Goal: Ask a question

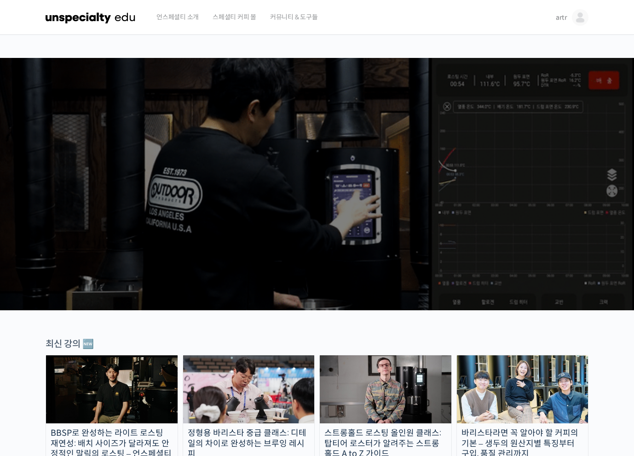
click at [559, 17] on span "artr" at bounding box center [560, 17] width 11 height 8
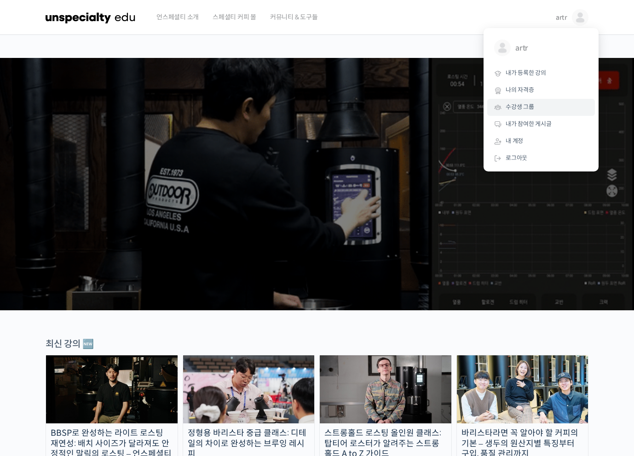
click at [527, 112] on link "수강생 그룹" at bounding box center [541, 107] width 108 height 17
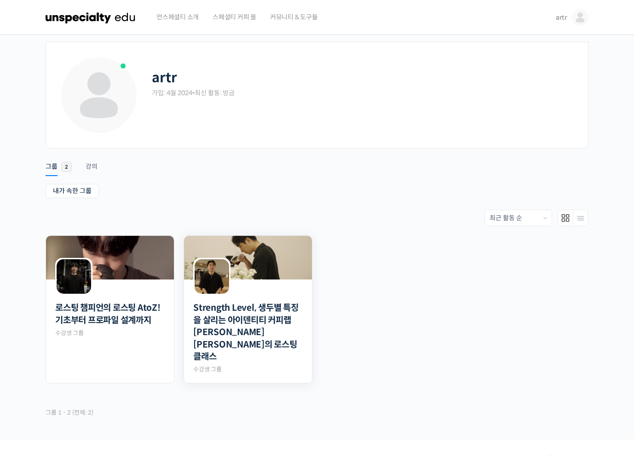
click at [280, 251] on img at bounding box center [248, 258] width 128 height 44
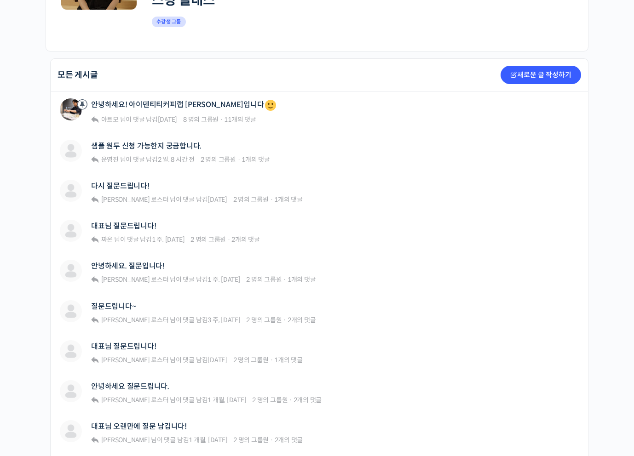
scroll to position [221, 0]
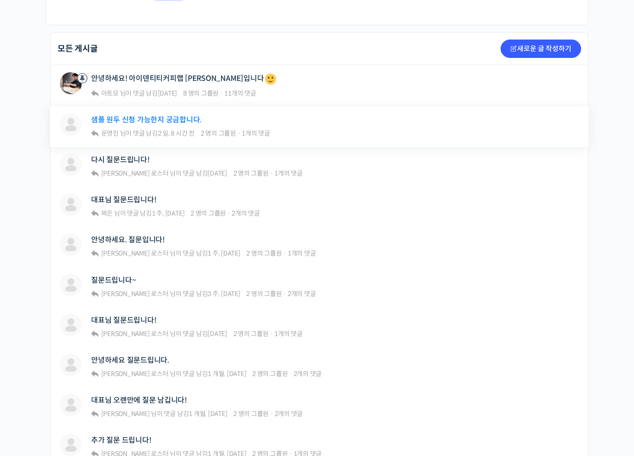
click at [140, 115] on link "샘플 원두 신청 가능한지 궁금합니다." at bounding box center [146, 119] width 110 height 9
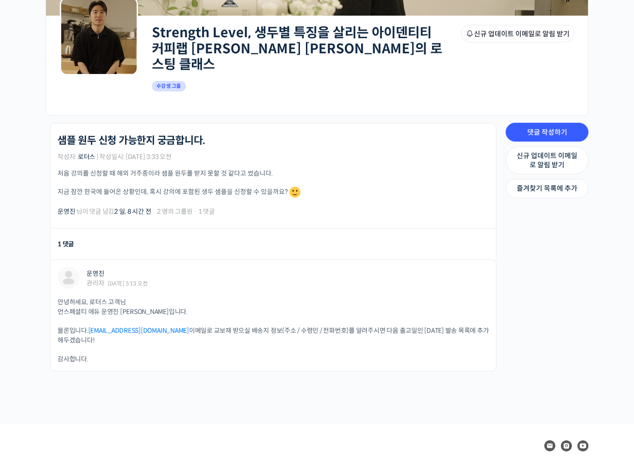
scroll to position [131, 0]
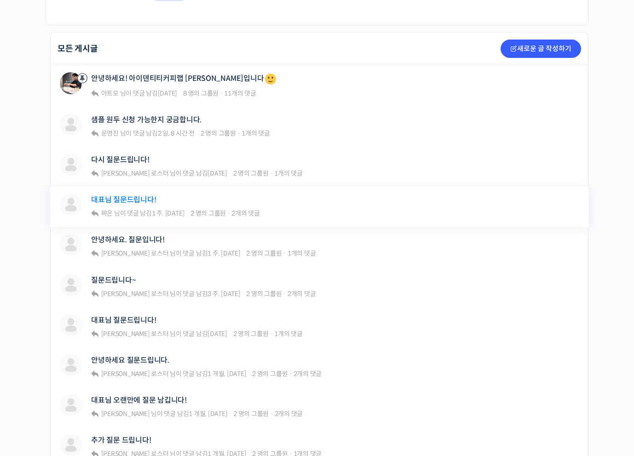
click at [135, 195] on link "대표님 질문드립니다!" at bounding box center [123, 199] width 65 height 9
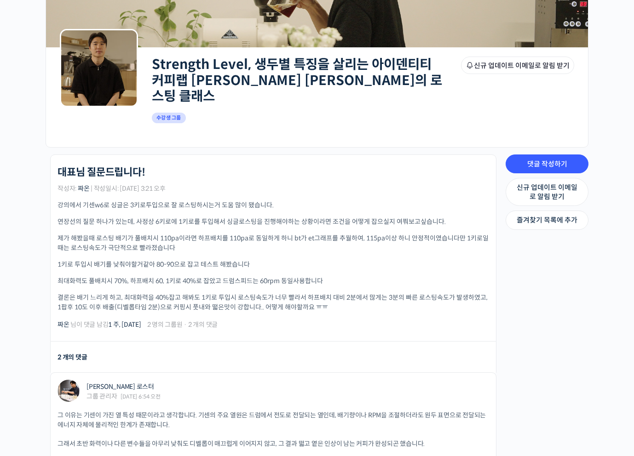
scroll to position [99, 0]
click at [147, 200] on p "강의에서 기센w6로 싱글은 3키로투입으로 잘 로스팅하시는거 도움 많이 됐습니다." at bounding box center [272, 205] width 431 height 10
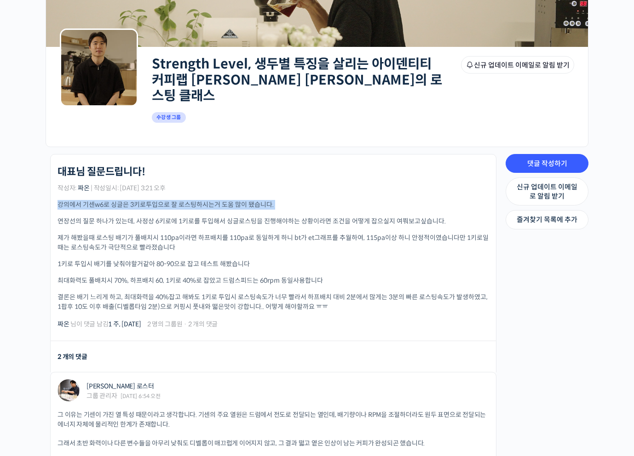
click at [147, 200] on p "강의에서 기센w6로 싱글은 3키로투입으로 잘 로스팅하시는거 도움 많이 됐습니다." at bounding box center [272, 205] width 431 height 10
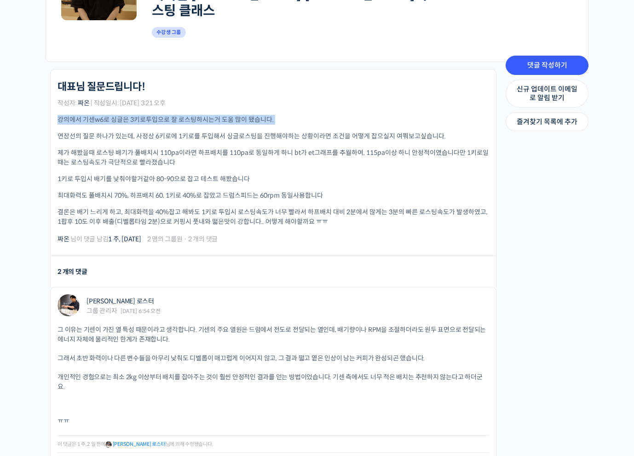
scroll to position [185, 0]
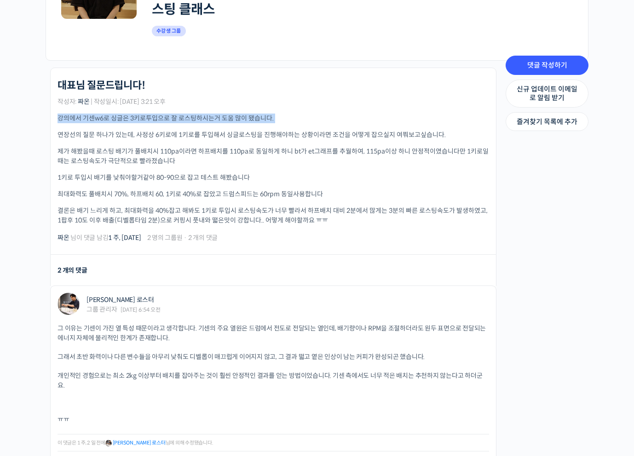
click at [159, 173] on p "1키로 투입시 배기를 낮춰야할거같아 80-90으로 잡고 테스트 해봤습니다" at bounding box center [272, 178] width 431 height 10
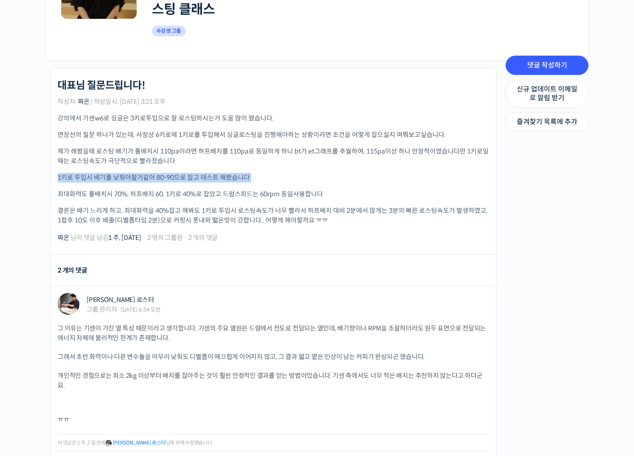
click at [159, 173] on p "1키로 투입시 배기를 낮춰야할거같아 80-90으로 잡고 테스트 해봤습니다" at bounding box center [272, 178] width 431 height 10
click at [191, 189] on p "최대화력도 풀배치시 70%, 하프배치 60, 1키로 40%로 잡았고 드럼스피드는 60rpm 동일사용합니다" at bounding box center [272, 194] width 431 height 10
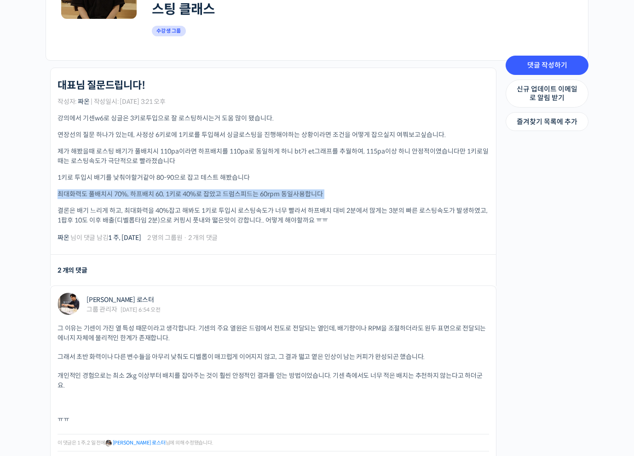
click at [137, 206] on p "결론은 배기 느리게 하고, 최대화력을 40%잡고 해봐도 1키로 투입시 로스팅속도가 너무 빨라서 하프배치 대비 2분에서 많게는 3분의 빠른 로스…" at bounding box center [272, 215] width 431 height 19
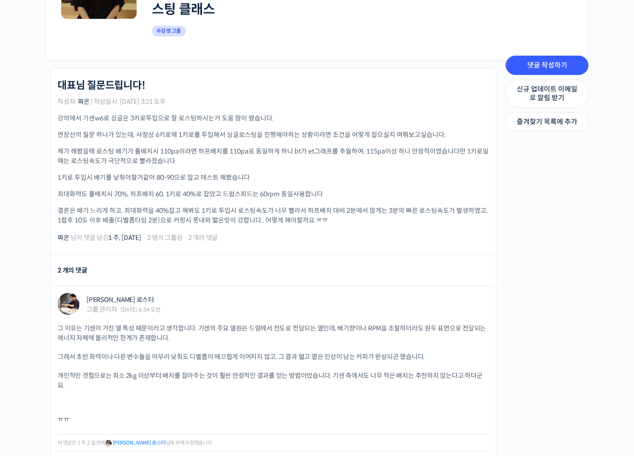
click at [137, 206] on p "결론은 배기 느리게 하고, 최대화력을 40%잡고 해봐도 1키로 투입시 로스팅속도가 너무 빨라서 하프배치 대비 2분에서 많게는 3분의 빠른 로스…" at bounding box center [272, 215] width 431 height 19
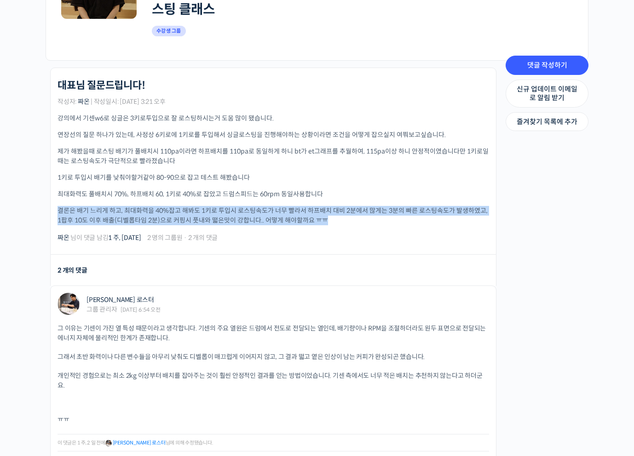
click at [137, 206] on p "결론은 배기 느리게 하고, 최대화력을 40%잡고 해봐도 1키로 투입시 로스팅속도가 너무 빨라서 하프배치 대비 2분에서 많게는 3분의 빠른 로스…" at bounding box center [272, 215] width 431 height 19
click at [148, 206] on p "결론은 배기 느리게 하고, 최대화력을 40%잡고 해봐도 1키로 투입시 로스팅속도가 너무 빨라서 하프배치 대비 2분에서 많게는 3분의 빠른 로스…" at bounding box center [272, 215] width 431 height 19
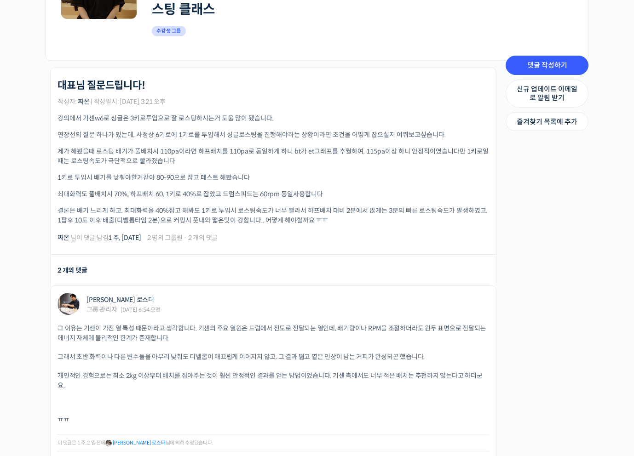
click at [148, 206] on p "결론은 배기 느리게 하고, 최대화력을 40%잡고 해봐도 1키로 투입시 로스팅속도가 너무 빨라서 하프배치 대비 2분에서 많게는 3분의 빠른 로스…" at bounding box center [272, 215] width 431 height 19
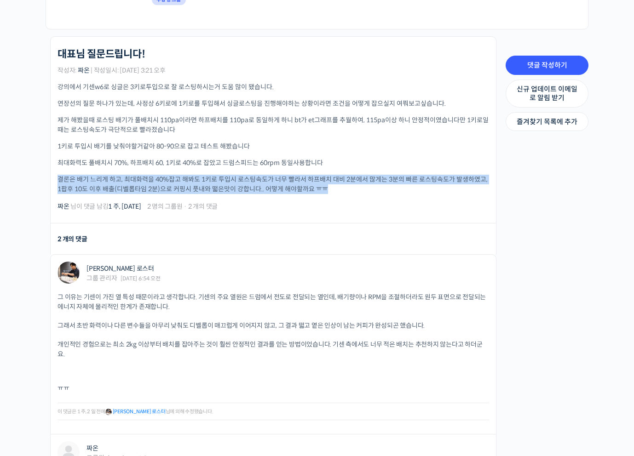
scroll to position [234, 0]
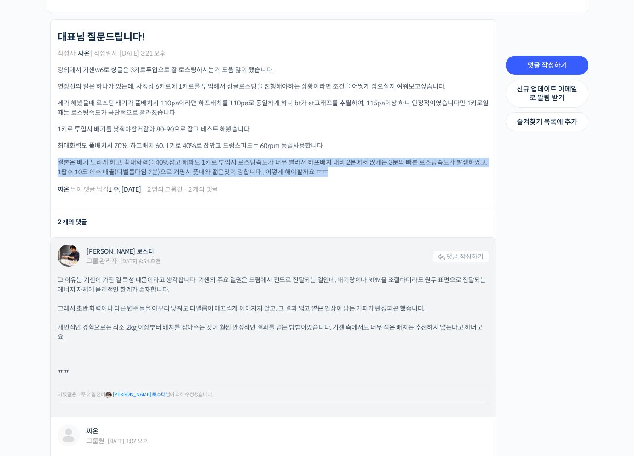
click at [160, 275] on p "그 이유는 기센이 가진 열 특성 때문이라고 생각합니다. 기센의 주요 열원은 드럼에서 전도로 전달되는 열인데, 배기량이나 RPM을 조절하더라도 …" at bounding box center [272, 284] width 431 height 19
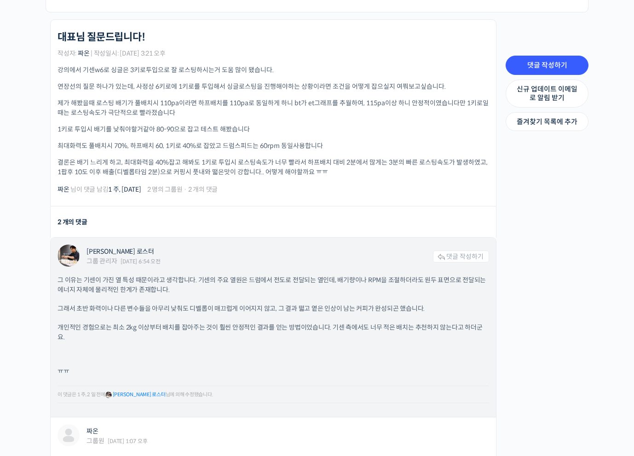
click at [160, 275] on p "그 이유는 기센이 가진 열 특성 때문이라고 생각합니다. 기센의 주요 열원은 드럼에서 전도로 전달되는 열인데, 배기량이나 RPM을 조절하더라도 …" at bounding box center [272, 284] width 431 height 19
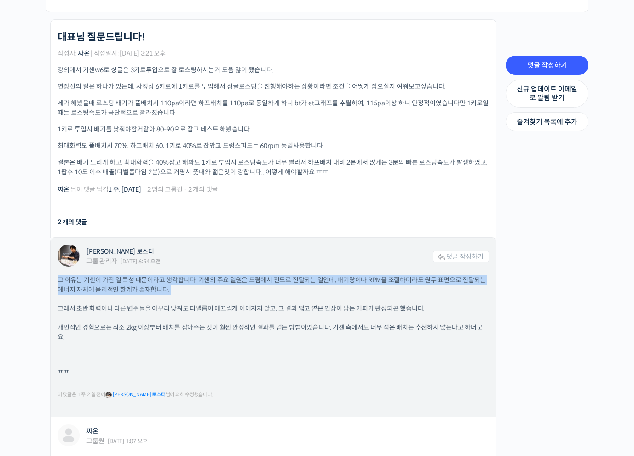
click at [160, 275] on p "그 이유는 기센이 가진 열 특성 때문이라고 생각합니다. 기센의 주요 열원은 드럼에서 전도로 전달되는 열인데, 배기량이나 RPM을 조절하더라도 …" at bounding box center [272, 284] width 431 height 19
click at [163, 287] on div "그 이유는 기센이 가진 열 특성 때문이라고 생각합니다. 기센의 주요 열원은 드럼에서 전도로 전달되는 열인데, 배기량이나 RPM을 조절하더라도 …" at bounding box center [272, 342] width 431 height 135
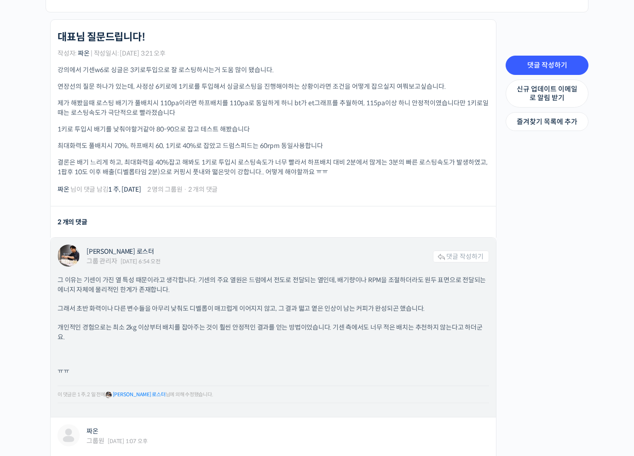
click at [163, 287] on div "그 이유는 기센이 가진 열 특성 때문이라고 생각합니다. 기센의 주요 열원은 드럼에서 전도로 전달되는 열인데, 배기량이나 RPM을 조절하더라도 …" at bounding box center [272, 342] width 431 height 135
click at [163, 304] on p "그래서 초반 화력이나 다른 변수들을 아무리 낮춰도 디벨롭이 매끄럽게 이어지지 않고, 그 결과 떫고 옅은 인상이 남는 커피가 완성되곤 했습니다." at bounding box center [272, 309] width 431 height 10
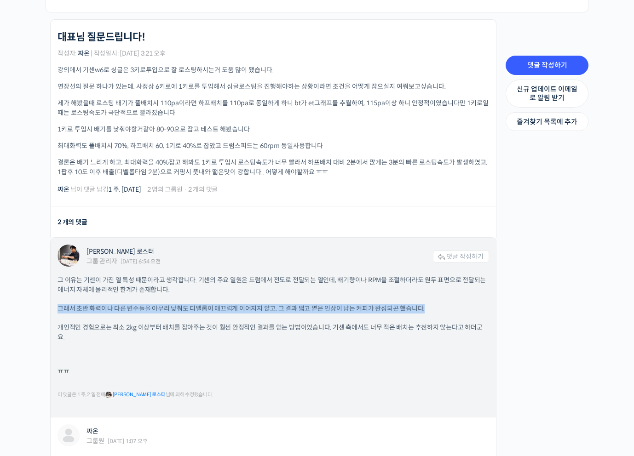
click at [163, 304] on p "그래서 초반 화력이나 다른 변수들을 아무리 낮춰도 디벨롭이 매끄럽게 이어지지 않고, 그 결과 떫고 옅은 인상이 남는 커피가 완성되곤 했습니다." at bounding box center [272, 309] width 431 height 10
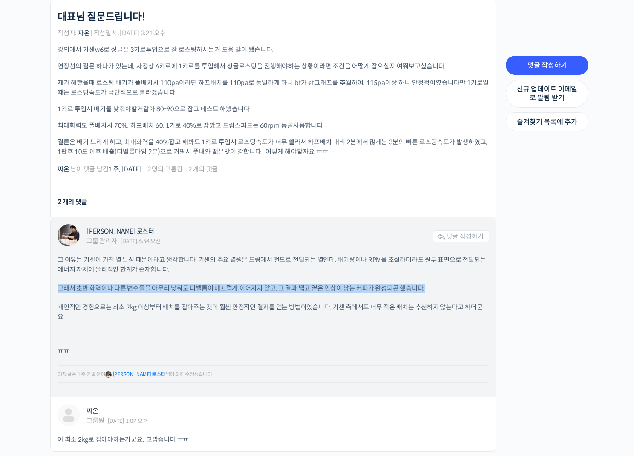
scroll to position [255, 0]
click at [178, 302] on span "개인적인 경험으로는 최소 2kg 이상부터 배치를 잡아주는 것이 훨씬 안정적인 결과를 얻는 방법이었습니다. 기센 측에서도 너무 적은 배치는 추천…" at bounding box center [269, 311] width 424 height 18
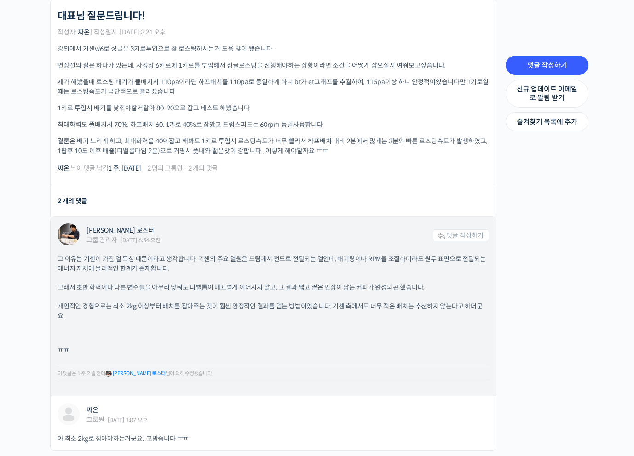
click at [178, 302] on span "개인적인 경험으로는 최소 2kg 이상부터 배치를 잡아주는 것이 훨씬 안정적인 결과를 얻는 방법이었습니다. 기센 측에서도 너무 적은 배치는 추천…" at bounding box center [269, 311] width 424 height 18
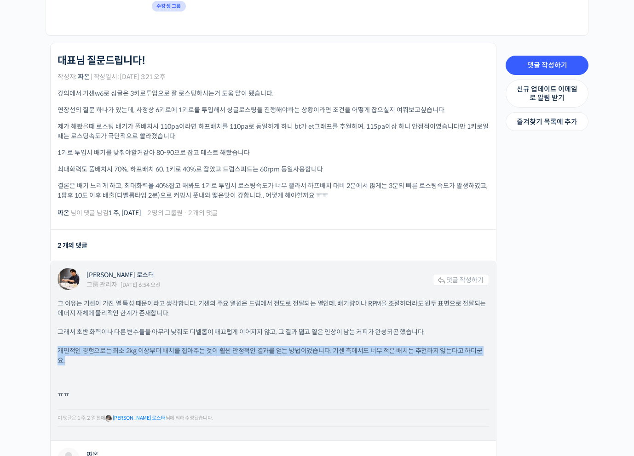
scroll to position [200, 0]
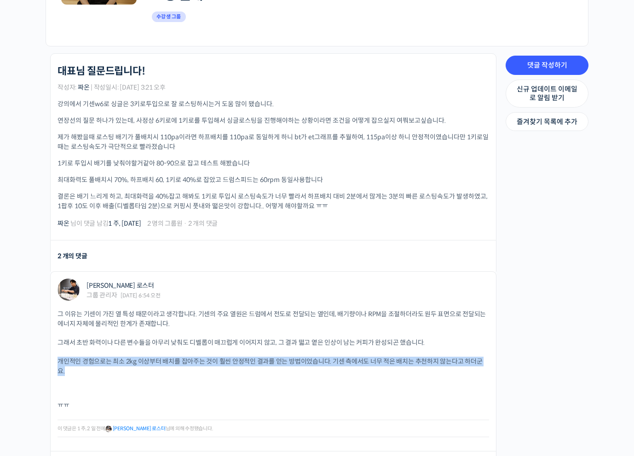
click at [156, 132] on p "제가 해봤을때 로스팅 배기가 풀배치시 110pa이라면 하프배치를 110pa로 동일하게 하니 bt가 et그래프를 추월하여, 115pa이상 하니 …" at bounding box center [272, 141] width 431 height 19
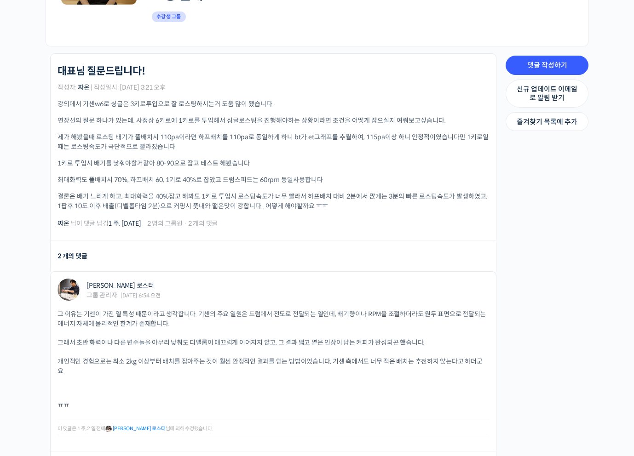
click at [156, 132] on p "제가 해봤을때 로스팅 배기가 풀배치시 110pa이라면 하프배치를 110pa로 동일하게 하니 bt가 et그래프를 추월하여, 115pa이상 하니 …" at bounding box center [272, 141] width 431 height 19
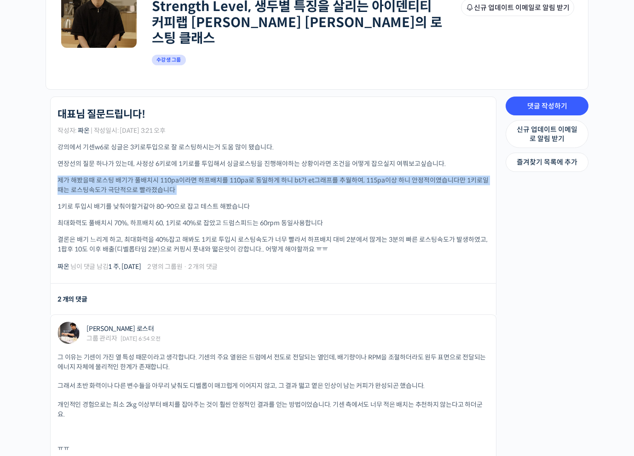
scroll to position [155, 0]
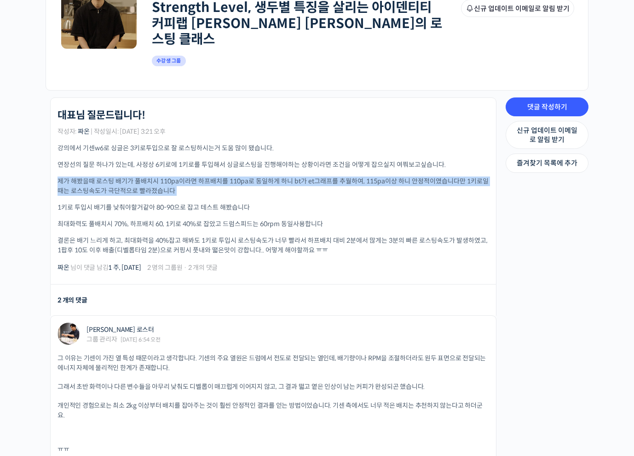
click at [222, 203] on p "1키로 투입시 배기를 낮춰야할거같아 80-90으로 잡고 테스트 해봤습니다" at bounding box center [272, 208] width 431 height 10
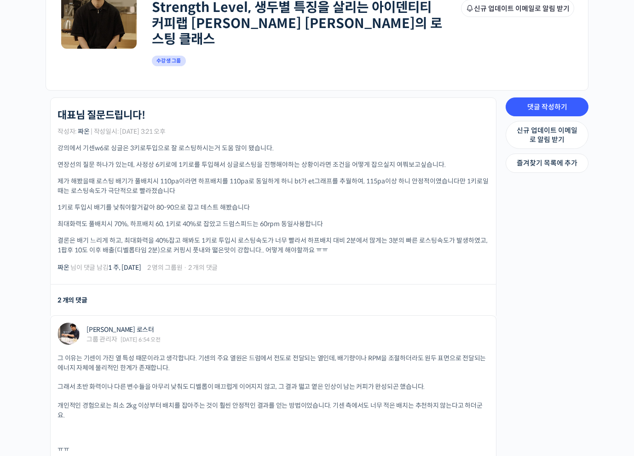
click at [222, 203] on p "1키로 투입시 배기를 낮춰야할거같아 80-90으로 잡고 테스트 해봤습니다" at bounding box center [272, 208] width 431 height 10
click at [189, 203] on p "1키로 투입시 배기를 낮춰야할거같아 80-90으로 잡고 테스트 해봤습니다" at bounding box center [272, 208] width 431 height 10
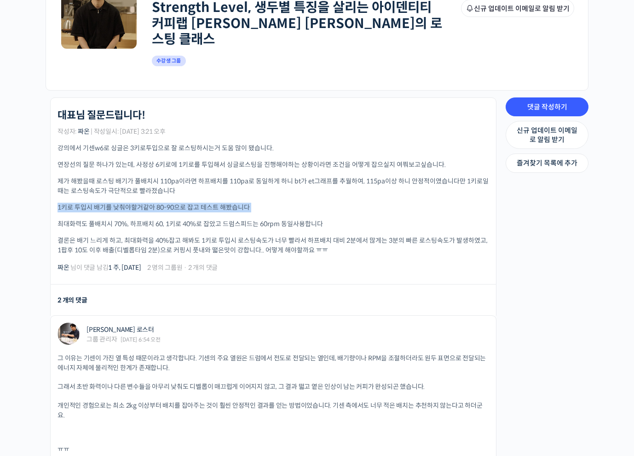
click at [205, 203] on p "1키로 투입시 배기를 낮춰야할거같아 80-90으로 잡고 테스트 해봤습니다" at bounding box center [272, 208] width 431 height 10
click at [160, 236] on p "결론은 배기 느리게 하고, 최대화력을 40%잡고 해봐도 1키로 투입시 로스팅속도가 너무 빨라서 하프배치 대비 2분에서 많게는 3분의 빠른 로스…" at bounding box center [272, 245] width 431 height 19
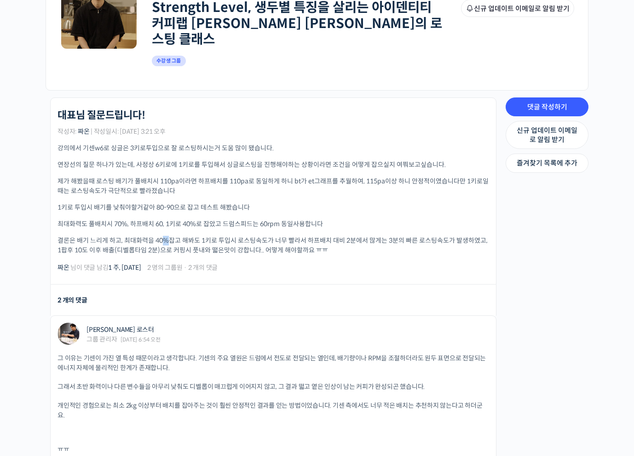
click at [160, 236] on p "결론은 배기 느리게 하고, 최대화력을 40%잡고 해봐도 1키로 투입시 로스팅속도가 너무 빨라서 하프배치 대비 2분에서 많게는 3분의 빠른 로스…" at bounding box center [272, 245] width 431 height 19
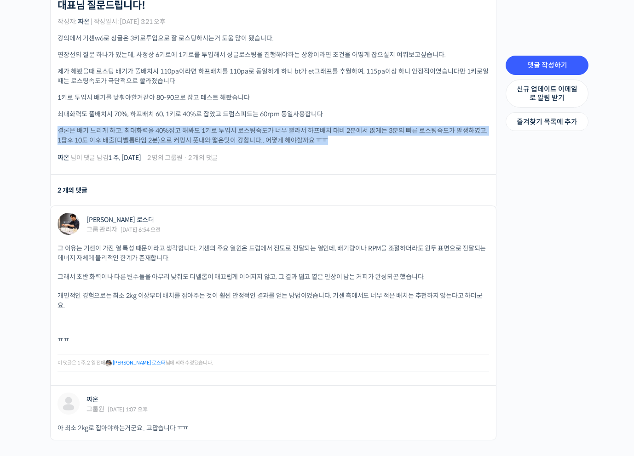
scroll to position [270, 0]
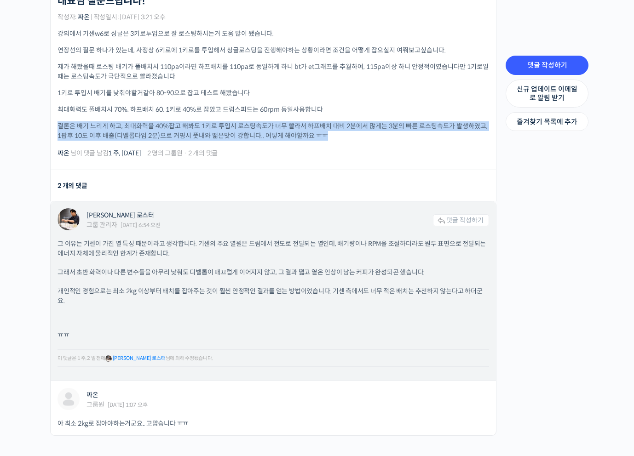
click at [149, 239] on p "그 이유는 기센이 가진 열 특성 때문이라고 생각합니다. 기센의 주요 열원은 드럼에서 전도로 전달되는 열인데, 배기량이나 RPM을 조절하더라도 …" at bounding box center [272, 248] width 431 height 19
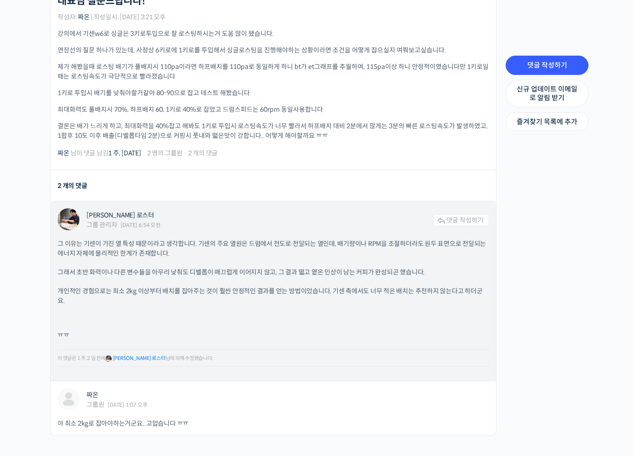
click at [149, 239] on p "그 이유는 기센이 가진 열 특성 때문이라고 생각합니다. 기센의 주요 열원은 드럼에서 전도로 전달되는 열인데, 배기량이나 RPM을 조절하더라도 …" at bounding box center [272, 248] width 431 height 19
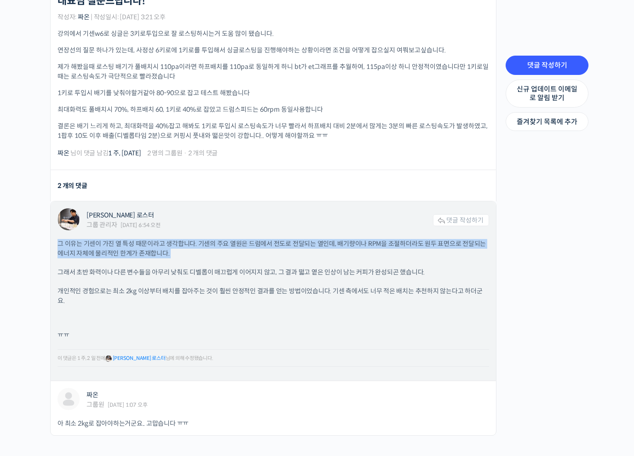
click at [149, 239] on p "그 이유는 기센이 가진 열 특성 때문이라고 생각합니다. 기센의 주요 열원은 드럼에서 전도로 전달되는 열인데, 배기량이나 RPM을 조절하더라도 …" at bounding box center [272, 248] width 431 height 19
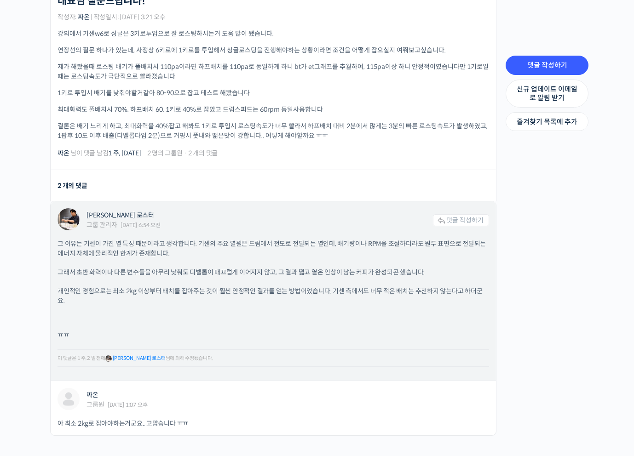
click at [149, 239] on p "그 이유는 기센이 가진 열 특성 때문이라고 생각합니다. 기센의 주요 열원은 드럼에서 전도로 전달되는 열인데, 배기량이나 RPM을 조절하더라도 …" at bounding box center [272, 248] width 431 height 19
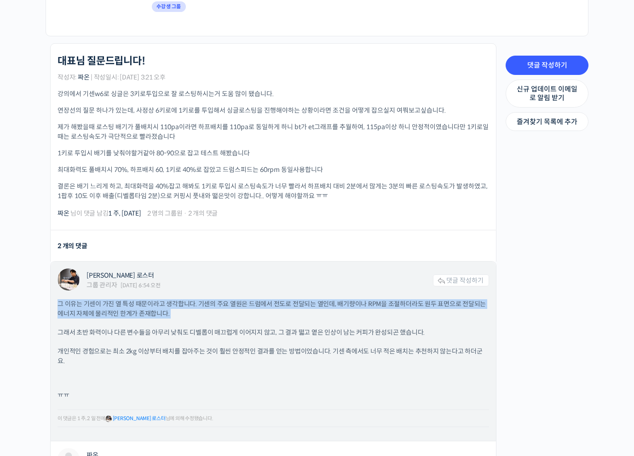
scroll to position [208, 0]
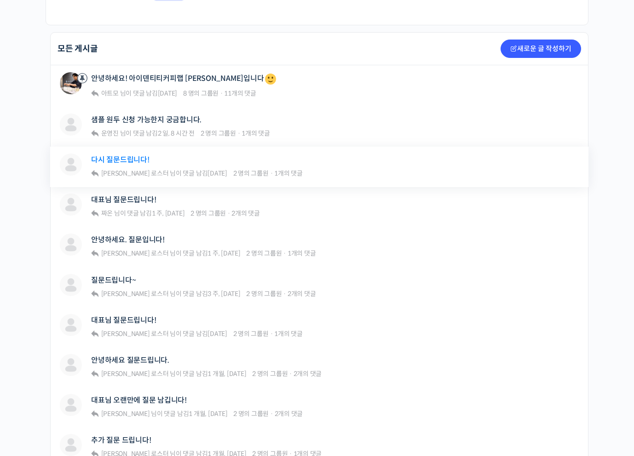
click at [119, 155] on link "다시 질문드립니다!" at bounding box center [120, 159] width 58 height 9
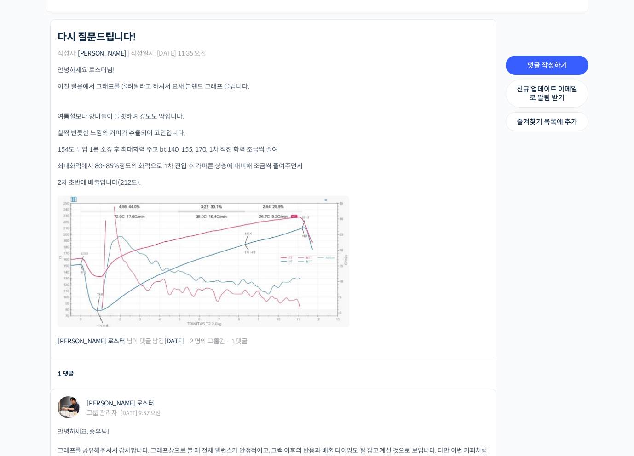
scroll to position [234, 0]
click at [113, 122] on div "안녕하세요 로스터님! 이전 질문에서 그래프를 올려달라고 하셔서 요새 블렌드 그래프 올립니다. 여름철보다 향미들이 플랫하며 강도도 약합니다. 살…" at bounding box center [272, 195] width 431 height 263
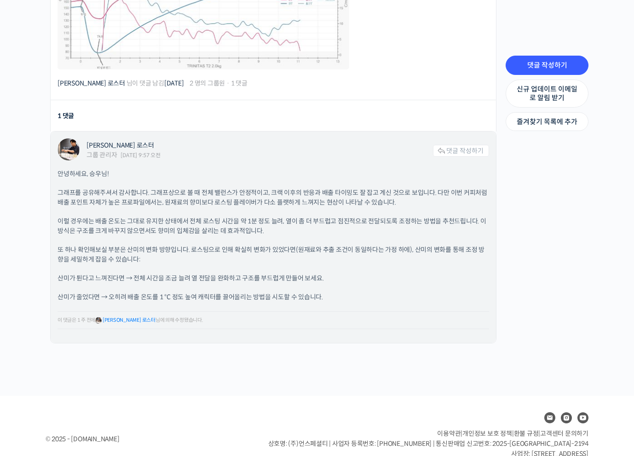
scroll to position [502, 0]
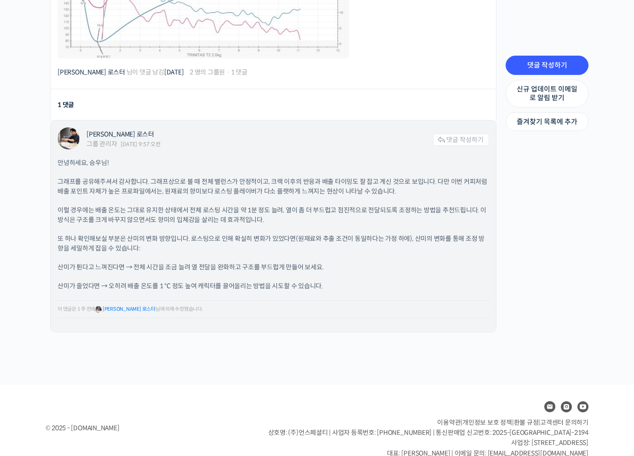
click at [173, 177] on p "그래프를 공유해주셔서 감사합니다. 그래프상으로 볼 때 전체 밸런스가 안정적이고, 크랙 이후의 반응과 배출 타이밍도 잘 잡고 계신 것으로 보입니…" at bounding box center [272, 186] width 431 height 19
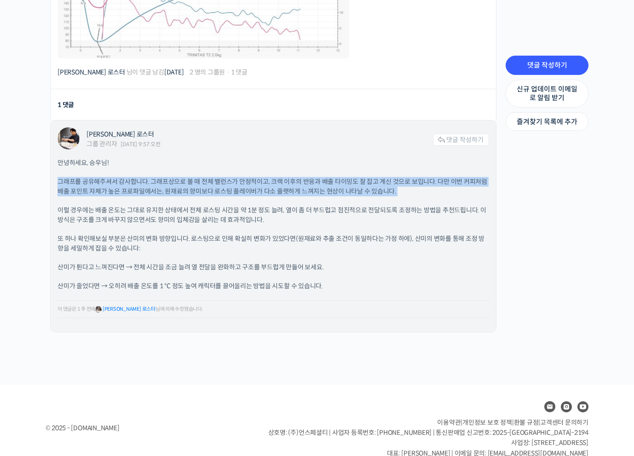
click at [173, 177] on p "그래프를 공유해주셔서 감사합니다. 그래프상으로 볼 때 전체 밸런스가 안정적이고, 크랙 이후의 반응과 배출 타이밍도 잘 잡고 계신 것으로 보입니…" at bounding box center [272, 186] width 431 height 19
click at [151, 177] on p "그래프를 공유해주셔서 감사합니다. 그래프상으로 볼 때 전체 밸런스가 안정적이고, 크랙 이후의 반응과 배출 타이밍도 잘 잡고 계신 것으로 보입니…" at bounding box center [272, 186] width 431 height 19
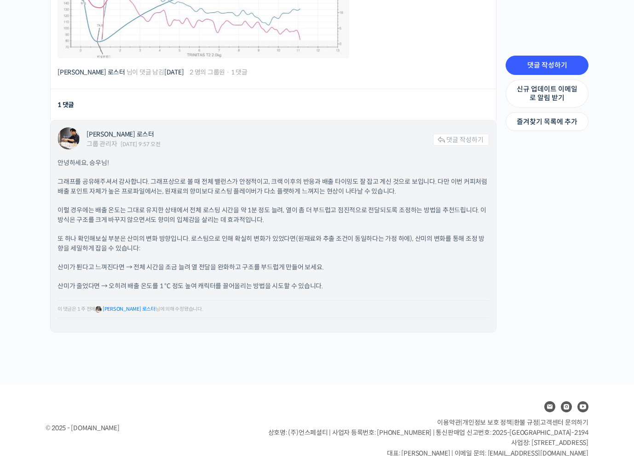
click at [151, 177] on p "그래프를 공유해주셔서 감사합니다. 그래프상으로 볼 때 전체 밸런스가 안정적이고, 크랙 이후의 반응과 배출 타이밍도 잘 잡고 계신 것으로 보입니…" at bounding box center [272, 186] width 431 height 19
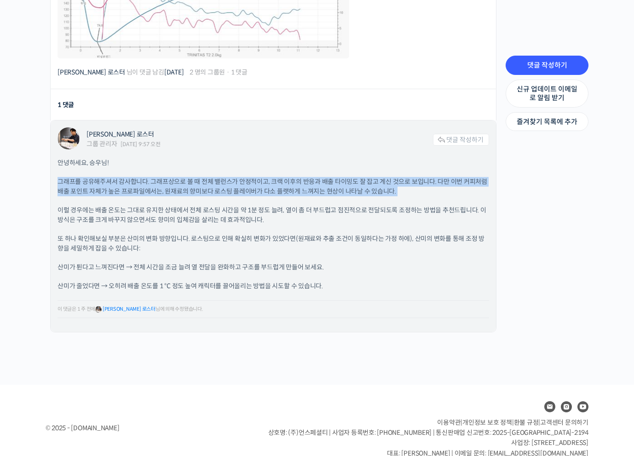
click at [148, 205] on p "이럴 경우에는 배출 온도는 그대로 유지한 상태에서 전체 로스팅 시간을 약 1분 정도 늘려, 열이 좀 더 부드럽고 점진적으로 전달되도록 조정하는…" at bounding box center [272, 214] width 431 height 19
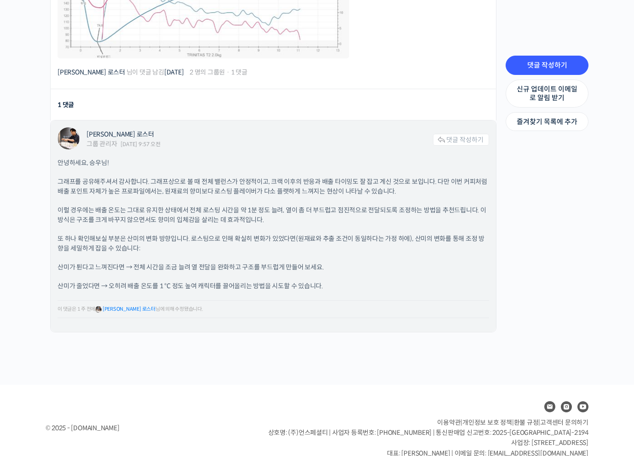
click at [148, 205] on p "이럴 경우에는 배출 온도는 그대로 유지한 상태에서 전체 로스팅 시간을 약 1분 정도 늘려, 열이 좀 더 부드럽고 점진적으로 전달되도록 조정하는…" at bounding box center [272, 214] width 431 height 19
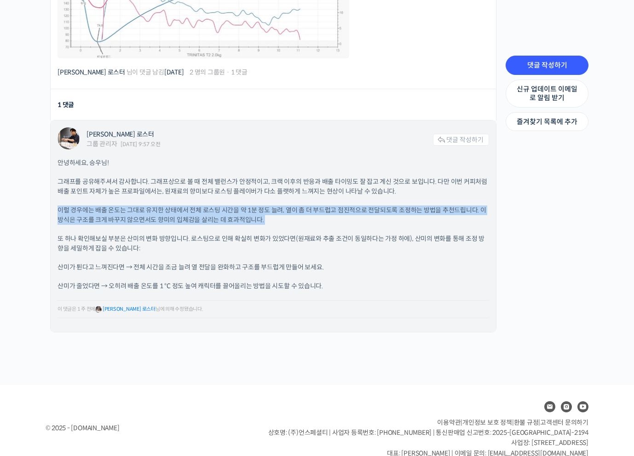
click at [152, 234] on p "또 하나 확인해보실 부분은 산미의 변화 방향입니다. 로스팅으로 인해 확실히 변화가 있었다면(원재료와 추출 조건이 동일하다는 가정 하에), 산미…" at bounding box center [272, 243] width 431 height 19
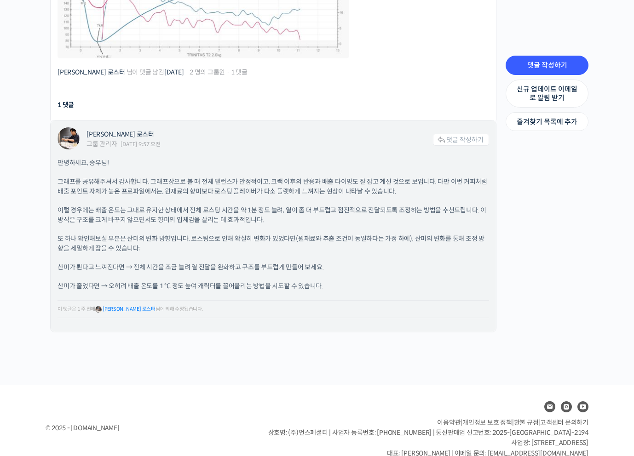
click at [152, 234] on p "또 하나 확인해보실 부분은 산미의 변화 방향입니다. 로스팅으로 인해 확실히 변화가 있었다면(원재료와 추출 조건이 동일하다는 가정 하에), 산미…" at bounding box center [272, 243] width 431 height 19
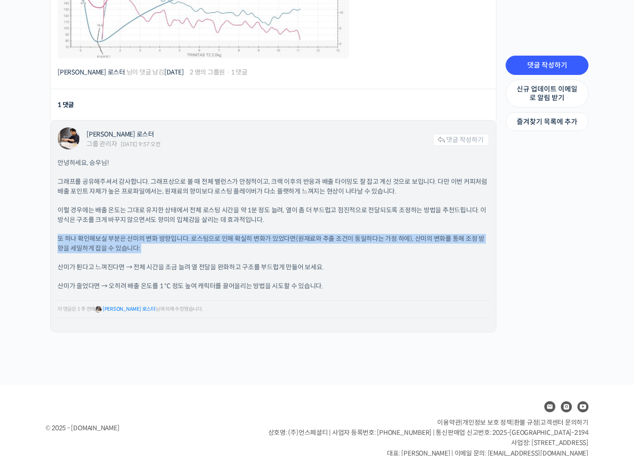
click at [158, 234] on p "또 하나 확인해보실 부분은 산미의 변화 방향입니다. 로스팅으로 인해 확실히 변화가 있었다면(원재료와 추출 조건이 동일하다는 가정 하에), 산미…" at bounding box center [272, 243] width 431 height 19
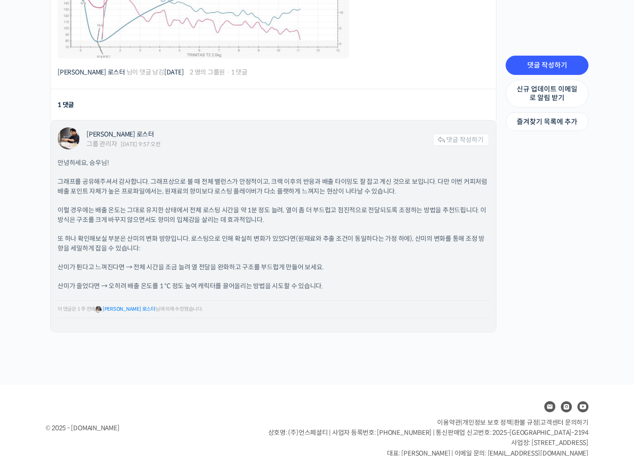
click at [158, 234] on p "또 하나 확인해보실 부분은 산미의 변화 방향입니다. 로스팅으로 인해 확실히 변화가 있었다면(원재료와 추출 조건이 동일하다는 가정 하에), 산미…" at bounding box center [272, 243] width 431 height 19
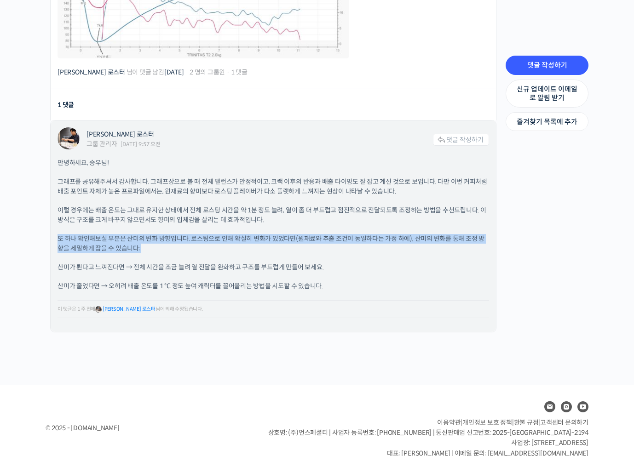
click at [160, 205] on p "이럴 경우에는 배출 온도는 그대로 유지한 상태에서 전체 로스팅 시간을 약 1분 정도 늘려, 열이 좀 더 부드럽고 점진적으로 전달되도록 조정하는…" at bounding box center [272, 214] width 431 height 19
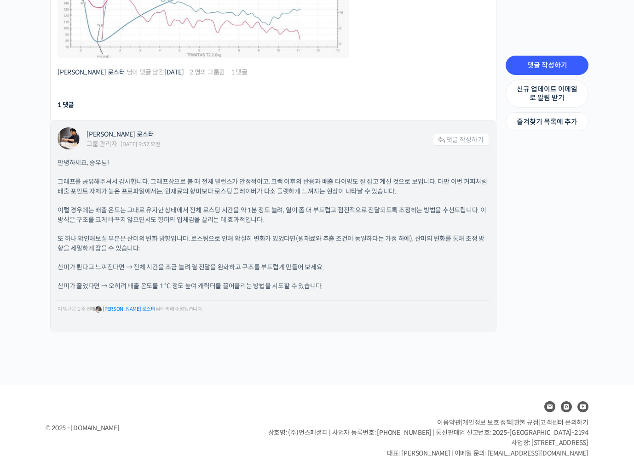
click at [160, 205] on p "이럴 경우에는 배출 온도는 그대로 유지한 상태에서 전체 로스팅 시간을 약 1분 정도 늘려, 열이 좀 더 부드럽고 점진적으로 전달되도록 조정하는…" at bounding box center [272, 214] width 431 height 19
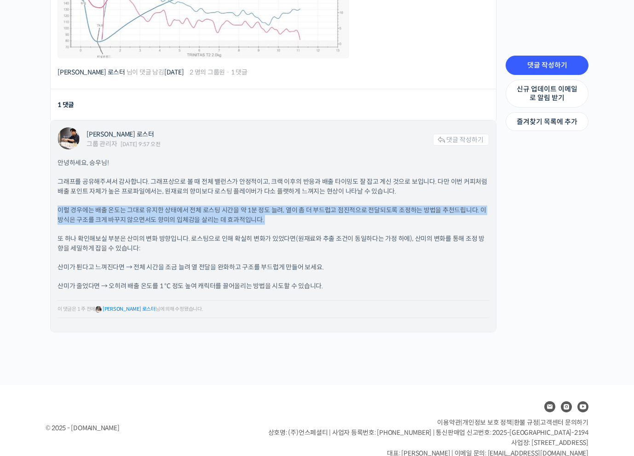
click at [156, 263] on p "산미가 튄다고 느껴진다면 → 전체 시간을 조금 늘려 열 전달을 완화하고 구조를 부드럽게 만들어 보세요." at bounding box center [272, 268] width 431 height 10
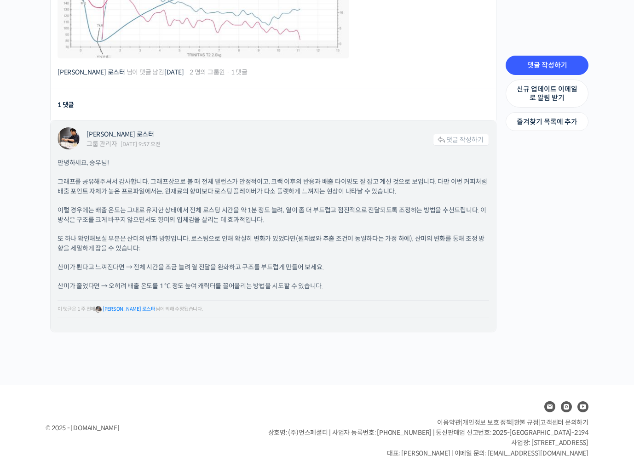
click at [156, 263] on p "산미가 튄다고 느껴진다면 → 전체 시간을 조금 늘려 열 전달을 완화하고 구조를 부드럽게 만들어 보세요." at bounding box center [272, 268] width 431 height 10
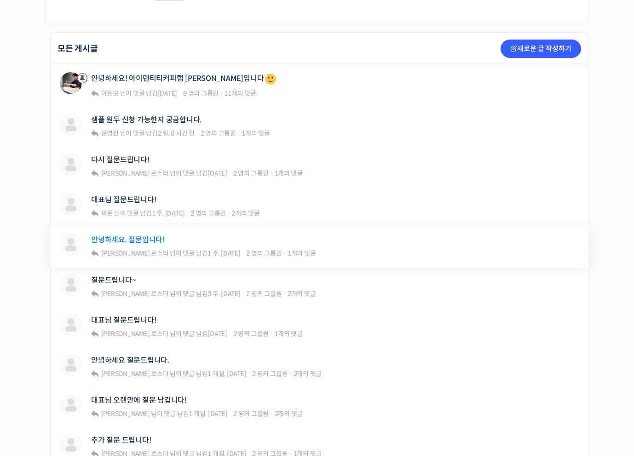
click at [130, 235] on link "안녕하세요. 질문입니다!" at bounding box center [128, 239] width 74 height 9
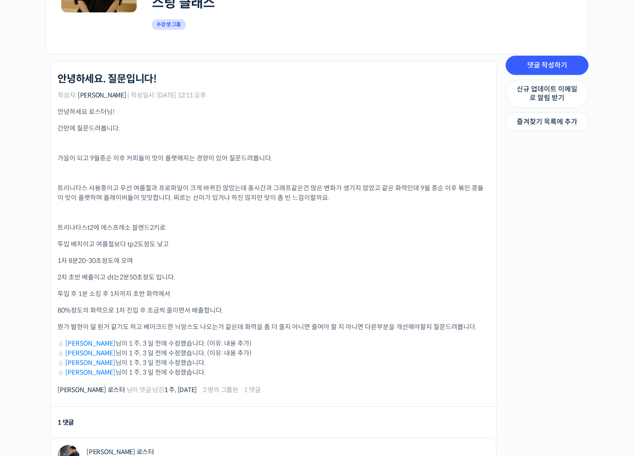
scroll to position [191, 0]
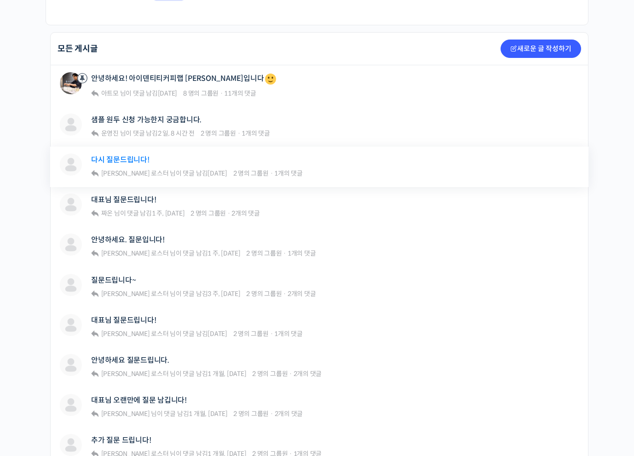
click at [130, 155] on link "다시 질문드립니다!" at bounding box center [120, 159] width 58 height 9
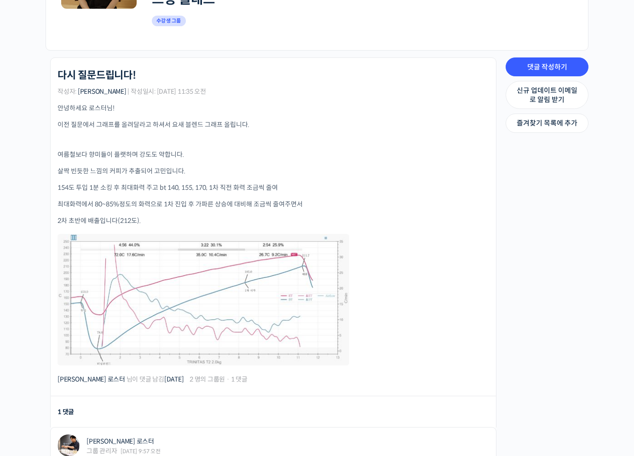
scroll to position [215, 0]
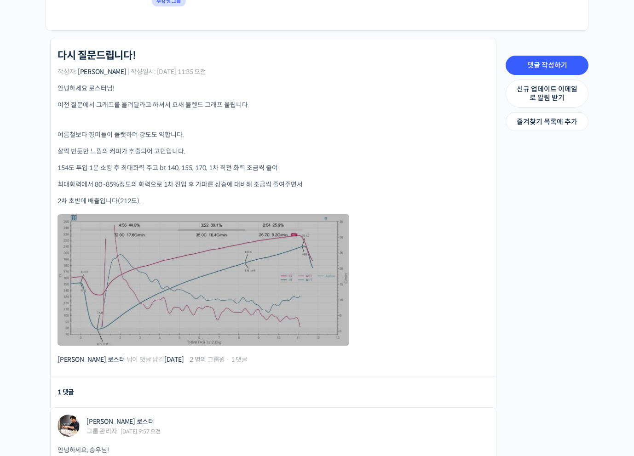
click at [193, 232] on link at bounding box center [202, 279] width 291 height 131
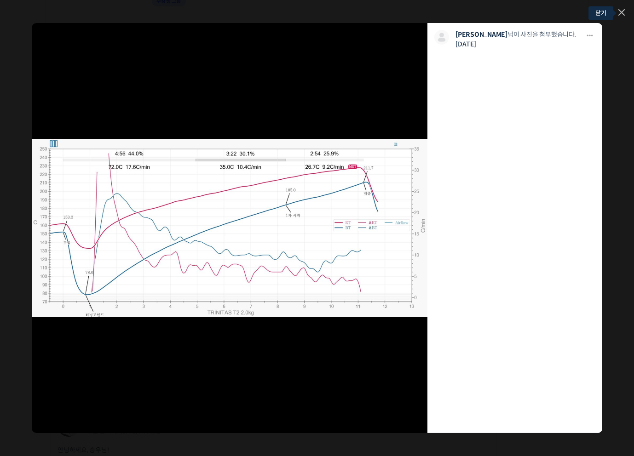
click at [622, 11] on icon at bounding box center [621, 12] width 6 height 6
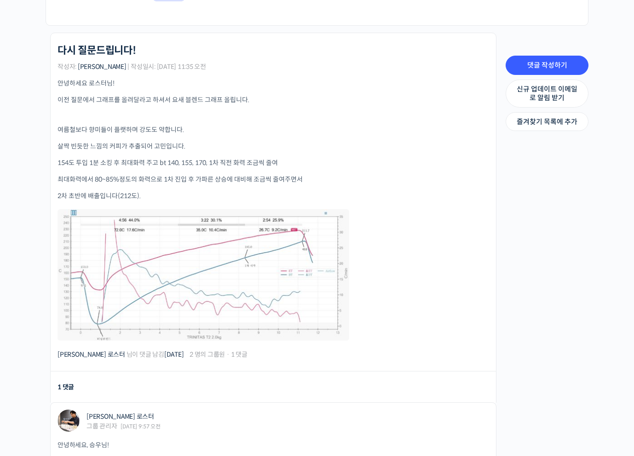
scroll to position [208, 0]
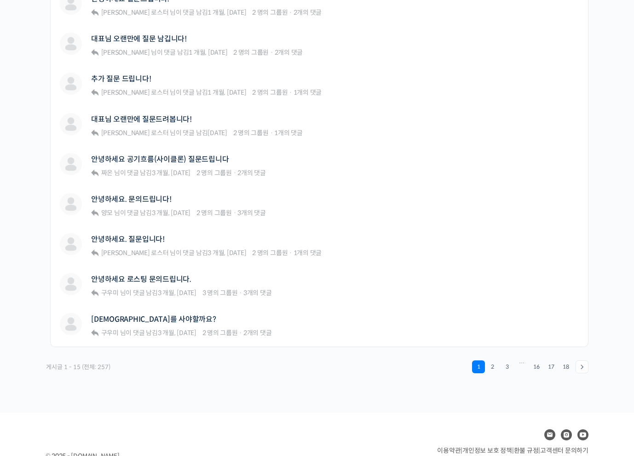
scroll to position [611, 0]
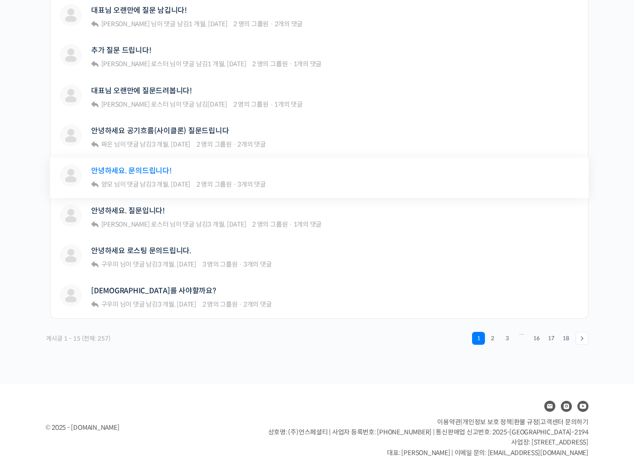
click at [137, 166] on link "안녕하세요. 문의드립니다!" at bounding box center [131, 170] width 80 height 9
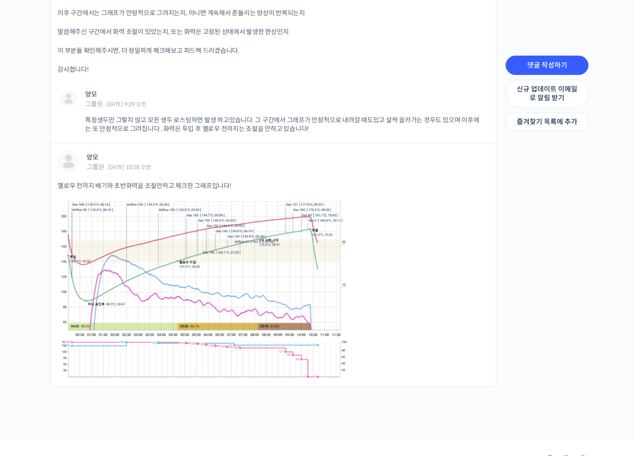
scroll to position [510, 0]
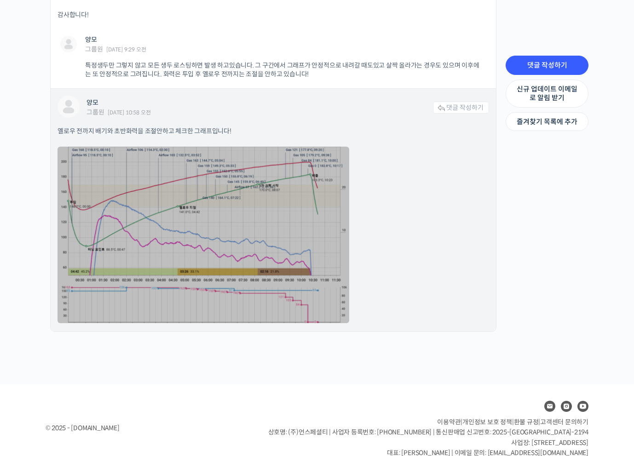
click at [251, 217] on link at bounding box center [202, 235] width 291 height 177
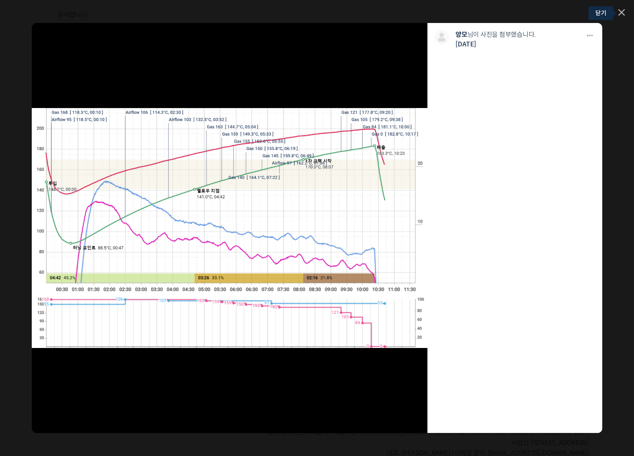
click at [620, 15] on icon at bounding box center [621, 12] width 6 height 6
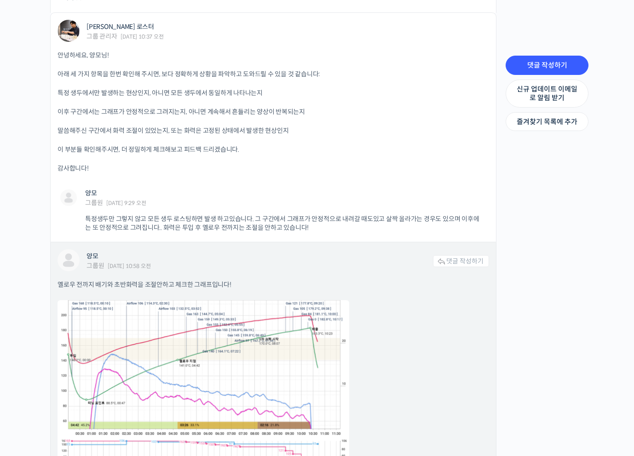
scroll to position [358, 0]
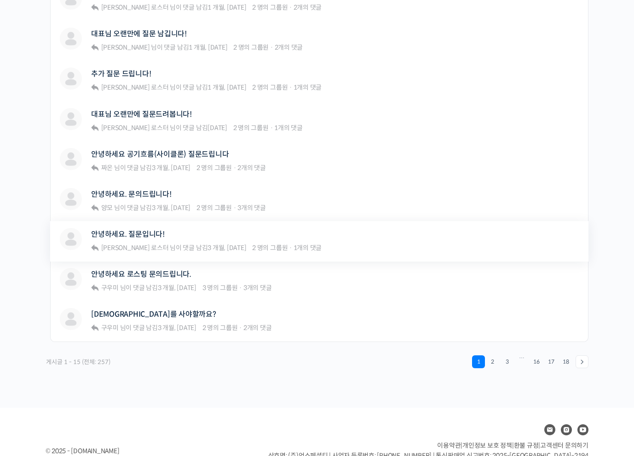
scroll to position [611, 0]
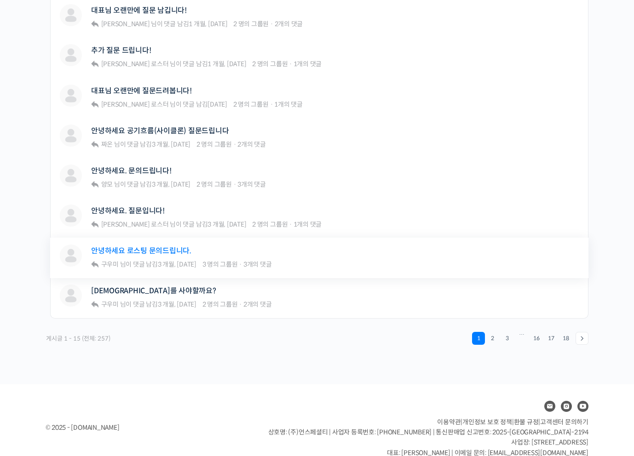
click at [146, 246] on link "안녕하세요 로스팅 문의드립니다." at bounding box center [141, 250] width 100 height 9
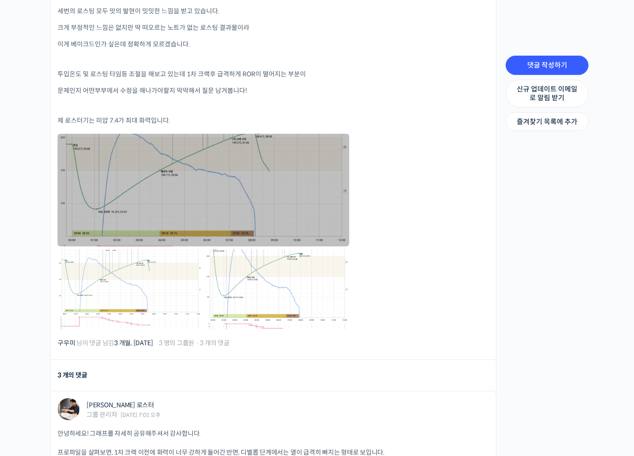
scroll to position [350, 0]
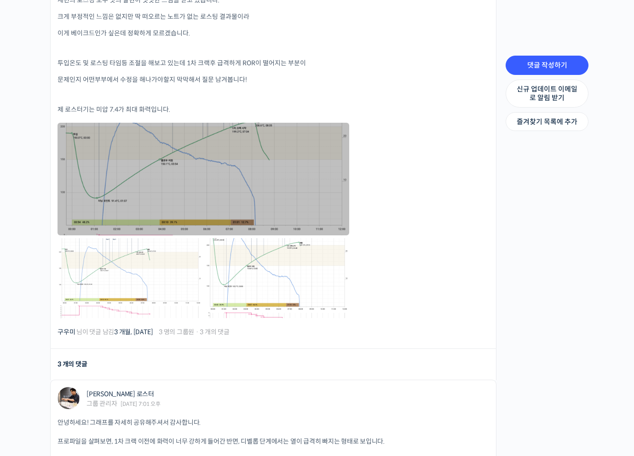
click at [217, 167] on link at bounding box center [202, 179] width 291 height 112
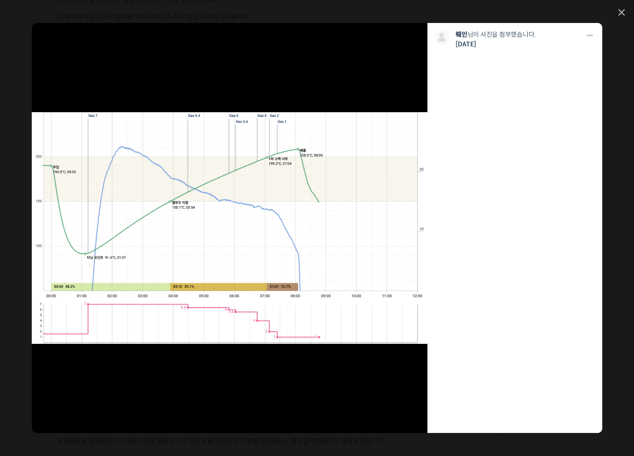
click at [179, 207] on link at bounding box center [269, 228] width 316 height 411
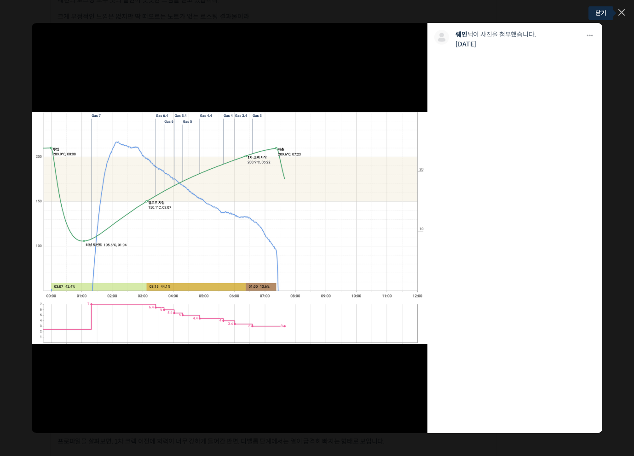
click at [618, 9] on link at bounding box center [621, 13] width 6 height 8
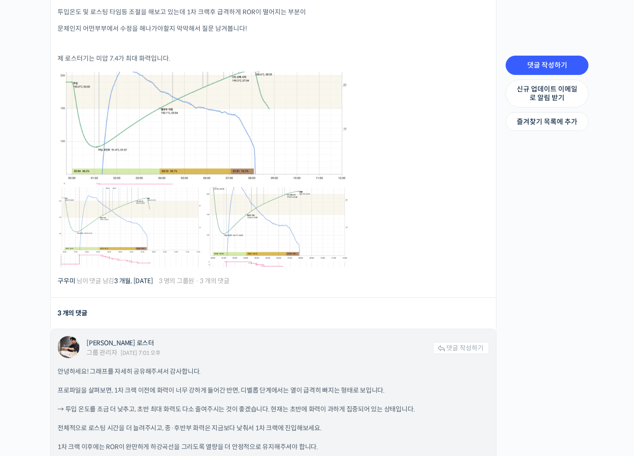
scroll to position [400, 0]
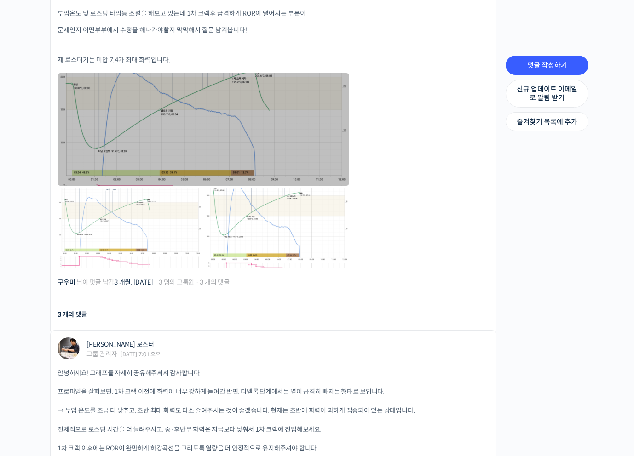
click at [274, 95] on link at bounding box center [202, 129] width 291 height 112
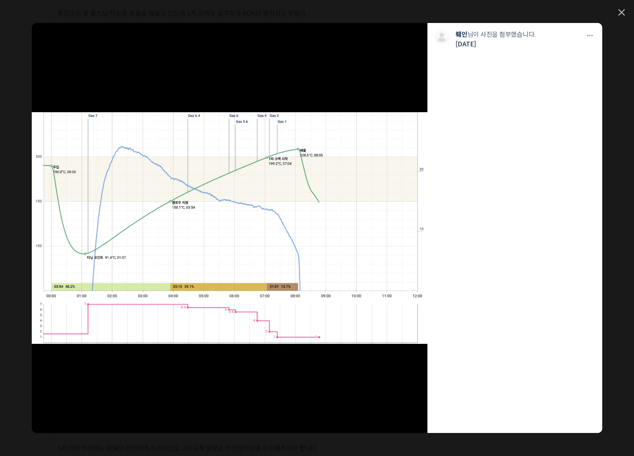
click at [625, 7] on div "모두 공개 모든 회원 나만 보기 [GEOGRAPHIC_DATA] 뤠인 님이 사진을 첨부했습니다. [DATE]" at bounding box center [317, 228] width 634 height 456
click at [623, 11] on icon at bounding box center [621, 12] width 6 height 6
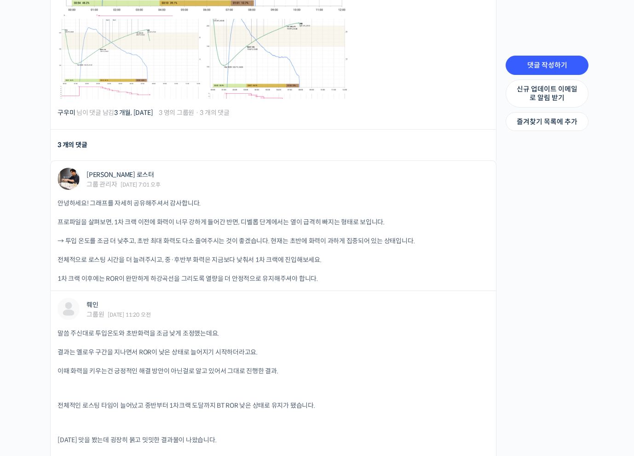
scroll to position [573, 0]
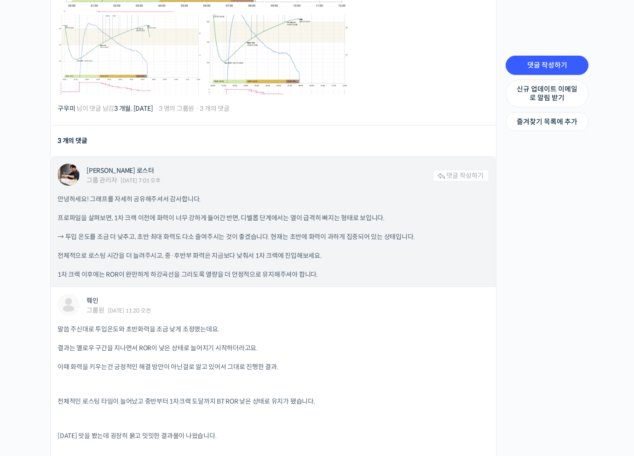
click at [85, 232] on p "→ 투입 온도를 조금 더 낮추고, 초반 최대 화력도 다소 줄여주시는 것이 좋겠습니다. 현재는 초반에 화력이 과하게 집중되어 있는 상태입니다." at bounding box center [272, 237] width 431 height 10
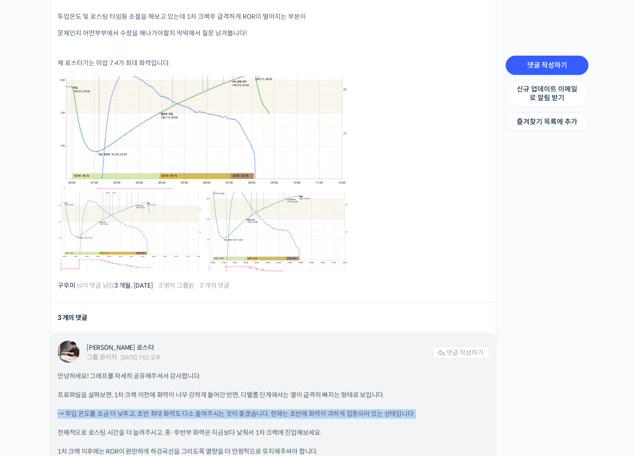
scroll to position [382, 0]
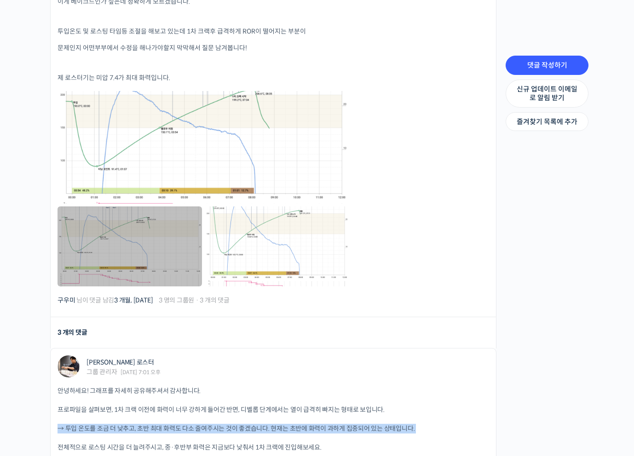
click at [141, 237] on link at bounding box center [129, 246] width 144 height 80
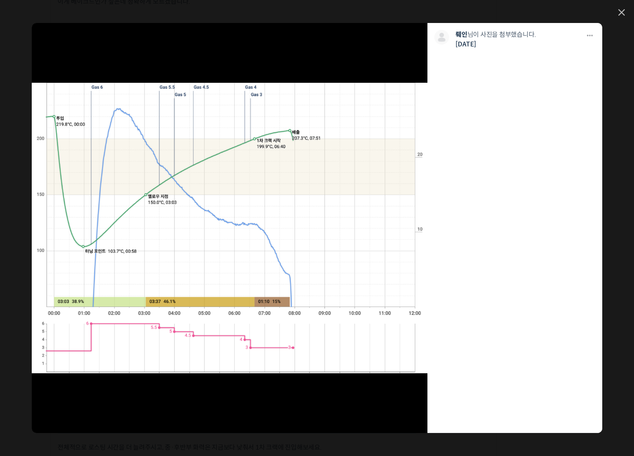
click at [627, 11] on div "모두 공개 모든 회원 나만 보기 다운로드 다운로드 뤠인 님이 사진을 첨부했습니다. 3개월 전" at bounding box center [317, 228] width 634 height 456
click at [623, 12] on icon at bounding box center [621, 12] width 6 height 6
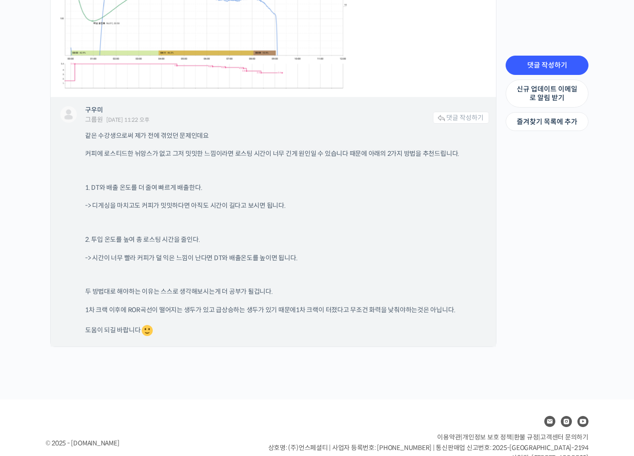
scroll to position [1304, 0]
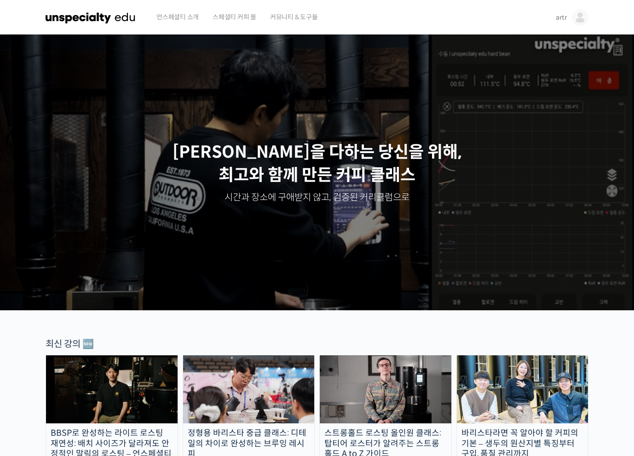
click at [561, 16] on span "artr" at bounding box center [560, 17] width 11 height 8
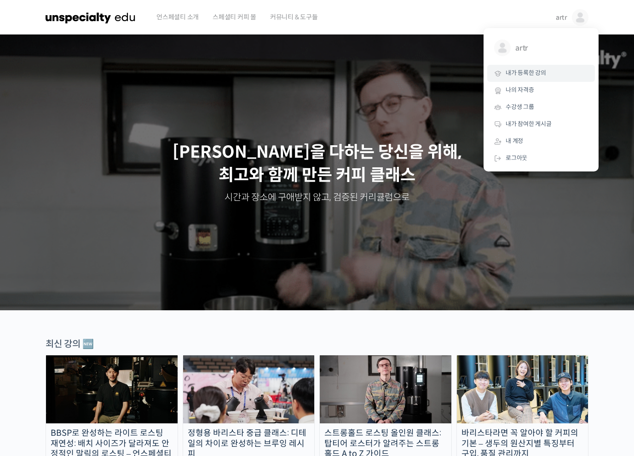
click at [535, 69] on link "내가 등록한 강의" at bounding box center [541, 73] width 108 height 17
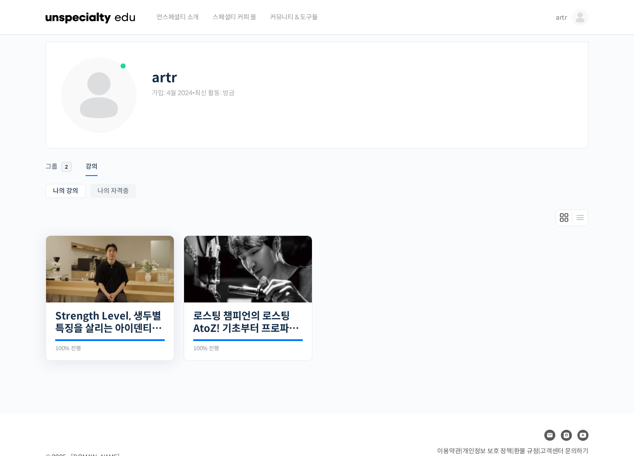
click at [121, 284] on img at bounding box center [110, 269] width 128 height 67
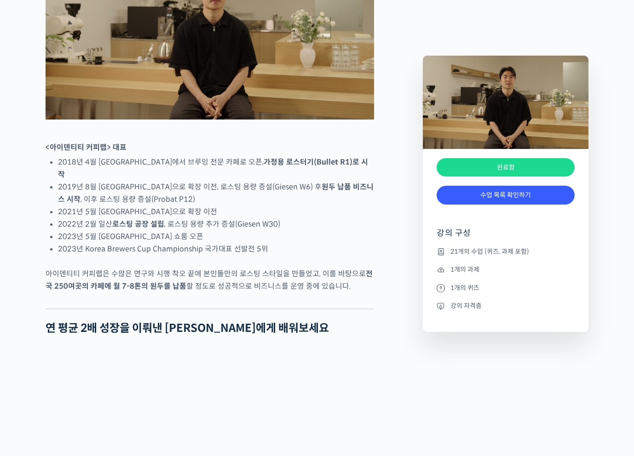
scroll to position [539, 0]
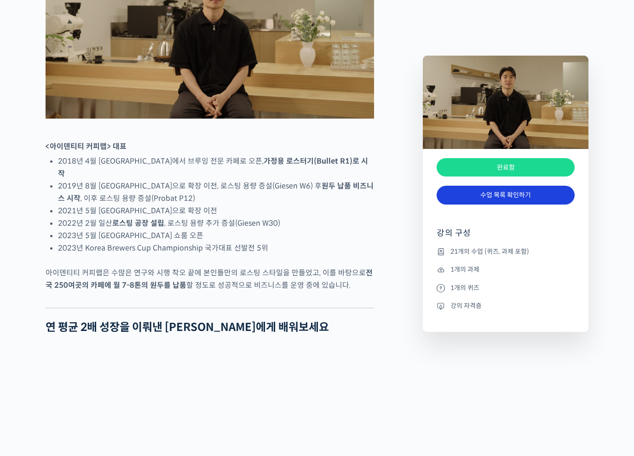
click at [504, 198] on link "수업 목록 확인하기" at bounding box center [505, 195] width 138 height 19
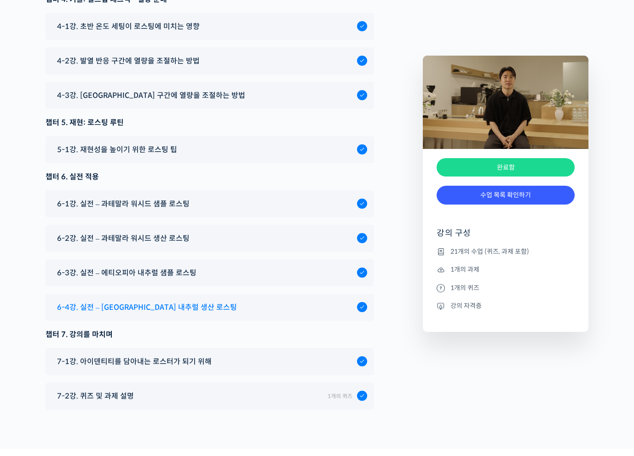
scroll to position [5334, 0]
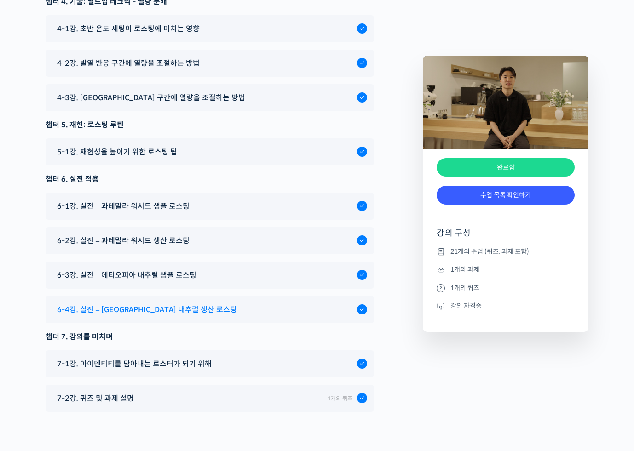
click at [161, 303] on span "6-4강. 실전 – [GEOGRAPHIC_DATA] 내추럴 생산 로스팅" at bounding box center [147, 309] width 180 height 12
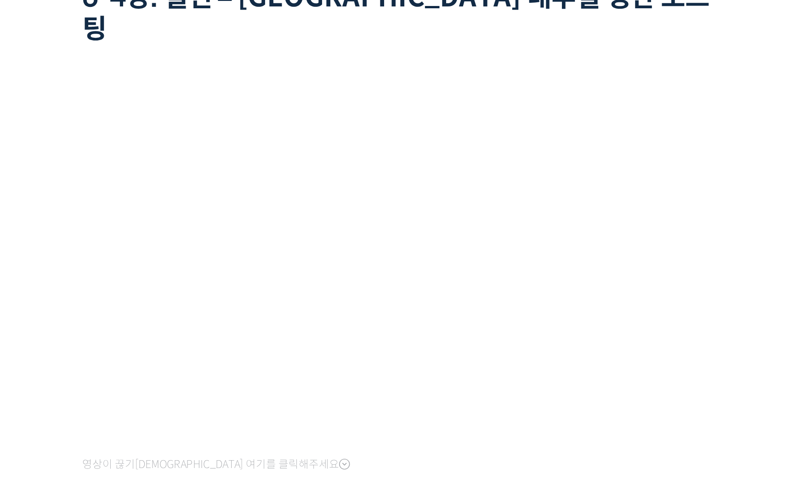
scroll to position [380, 0]
